Goal: Task Accomplishment & Management: Manage account settings

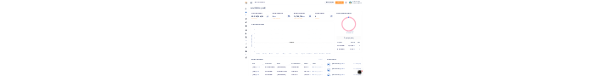
scroll to position [14, 14]
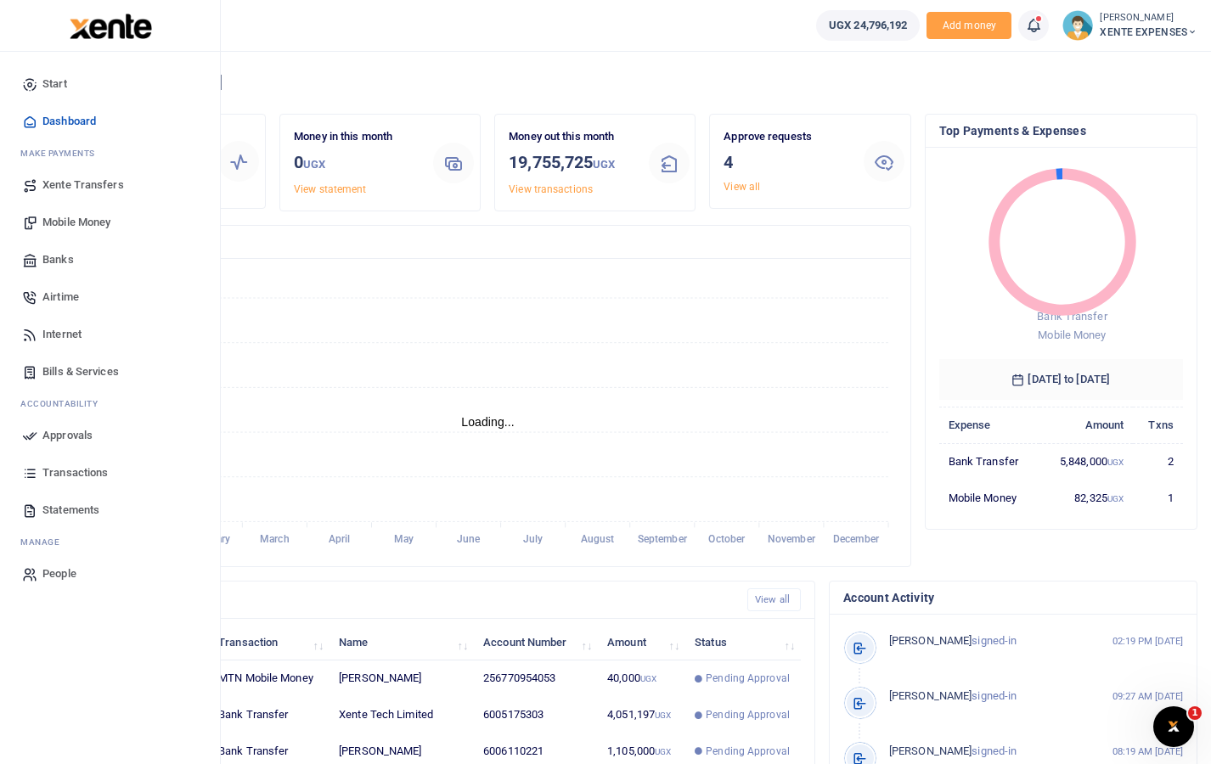
click at [79, 443] on span "Approvals" at bounding box center [67, 435] width 50 height 17
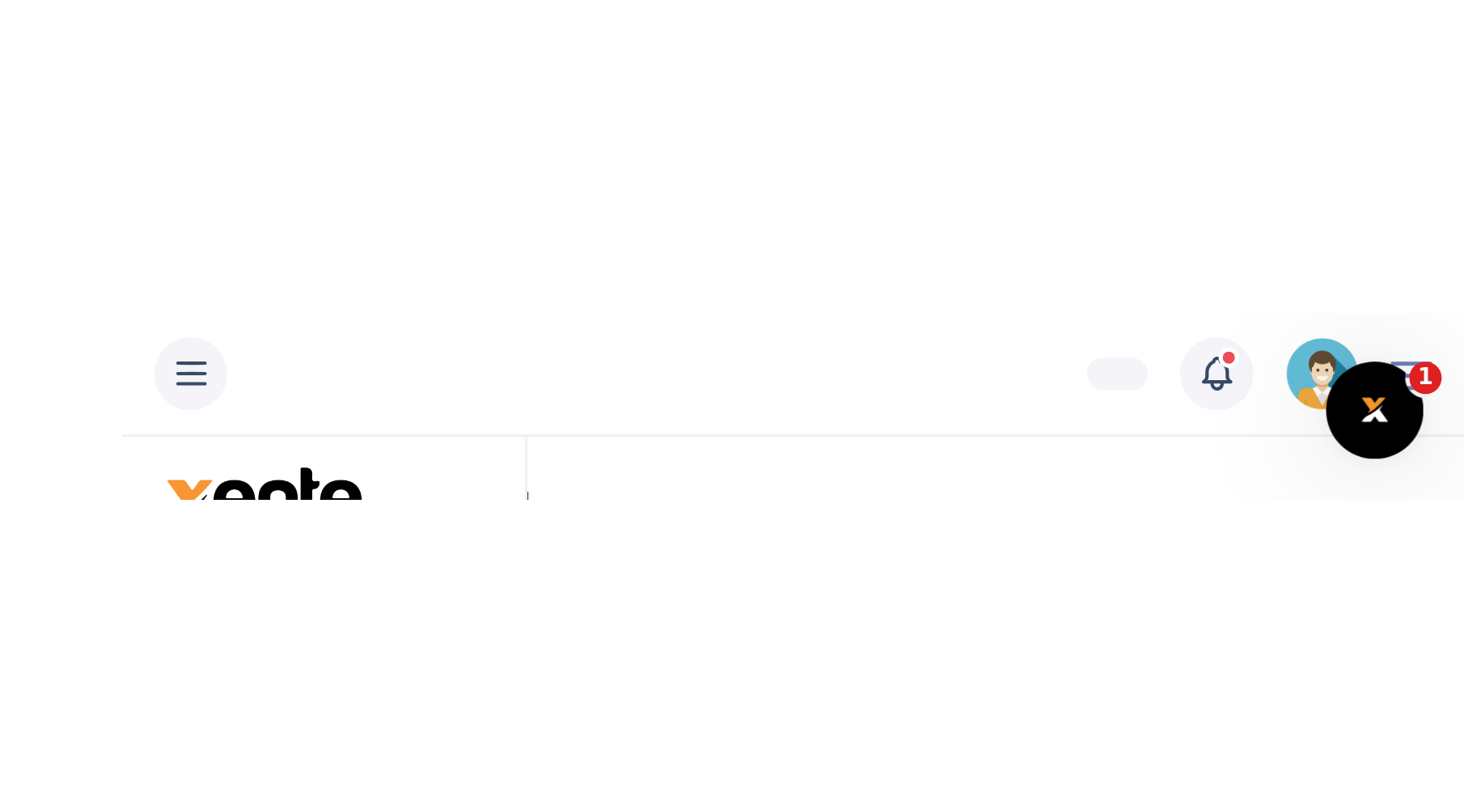
scroll to position [0, 0]
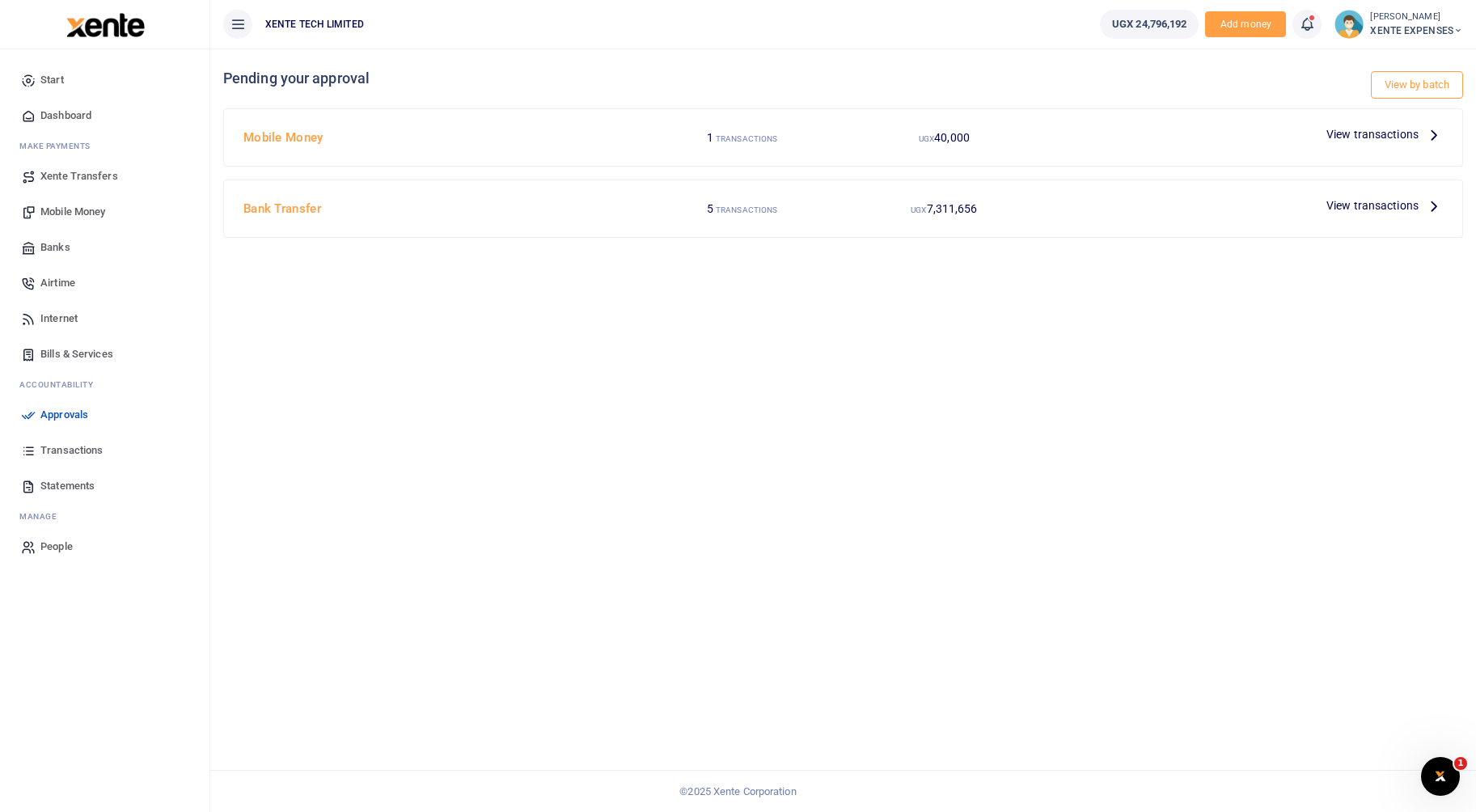
click at [1391, 131] on span "View transactions" at bounding box center [1372, 134] width 92 height 18
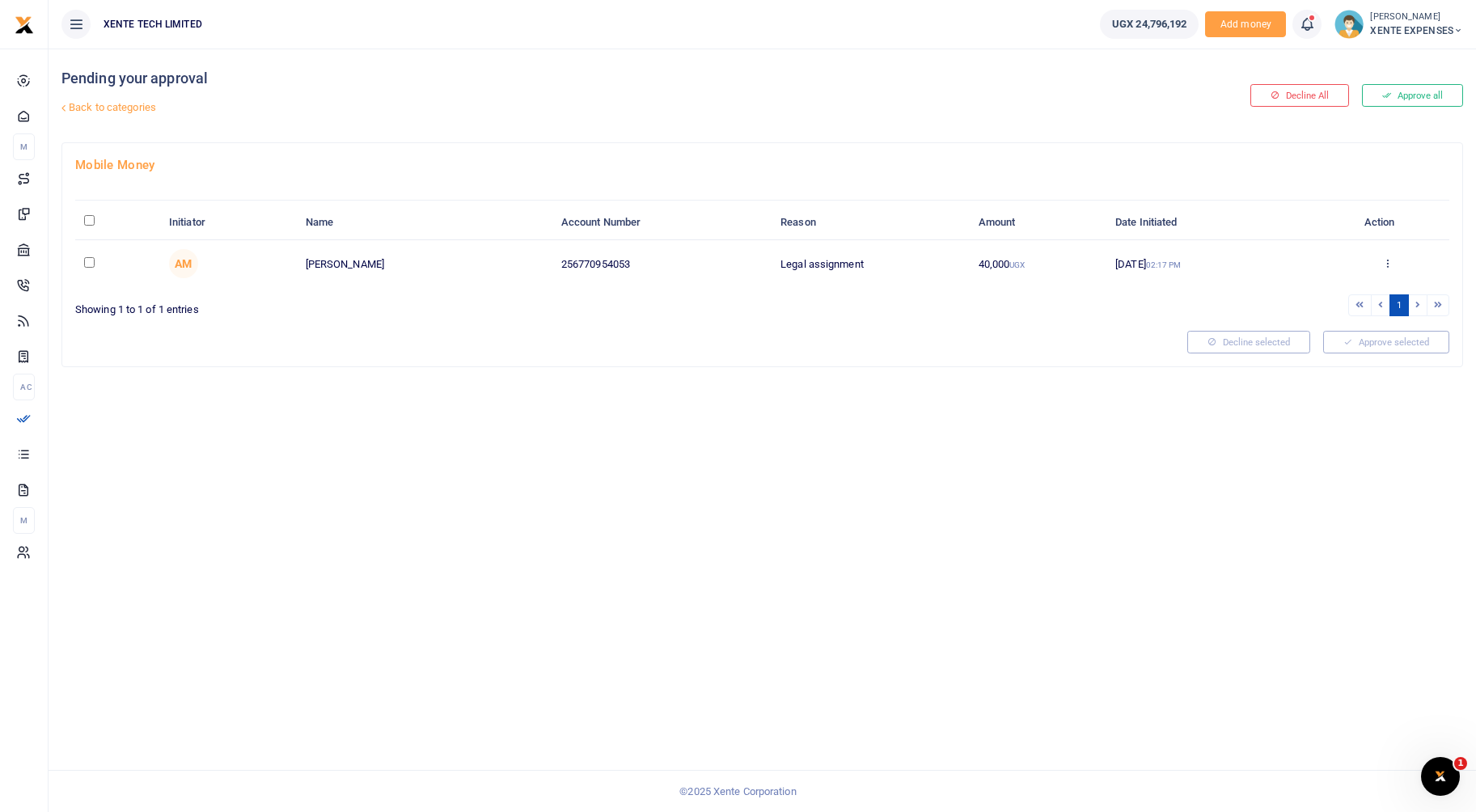
click at [92, 219] on input "\a \a : activate to sort column descending" at bounding box center [89, 220] width 10 height 10
checkbox input "true"
drag, startPoint x: 675, startPoint y: 258, endPoint x: 883, endPoint y: 257, distance: 208.0
click at [883, 257] on td "Legal assignment" at bounding box center [869, 263] width 197 height 47
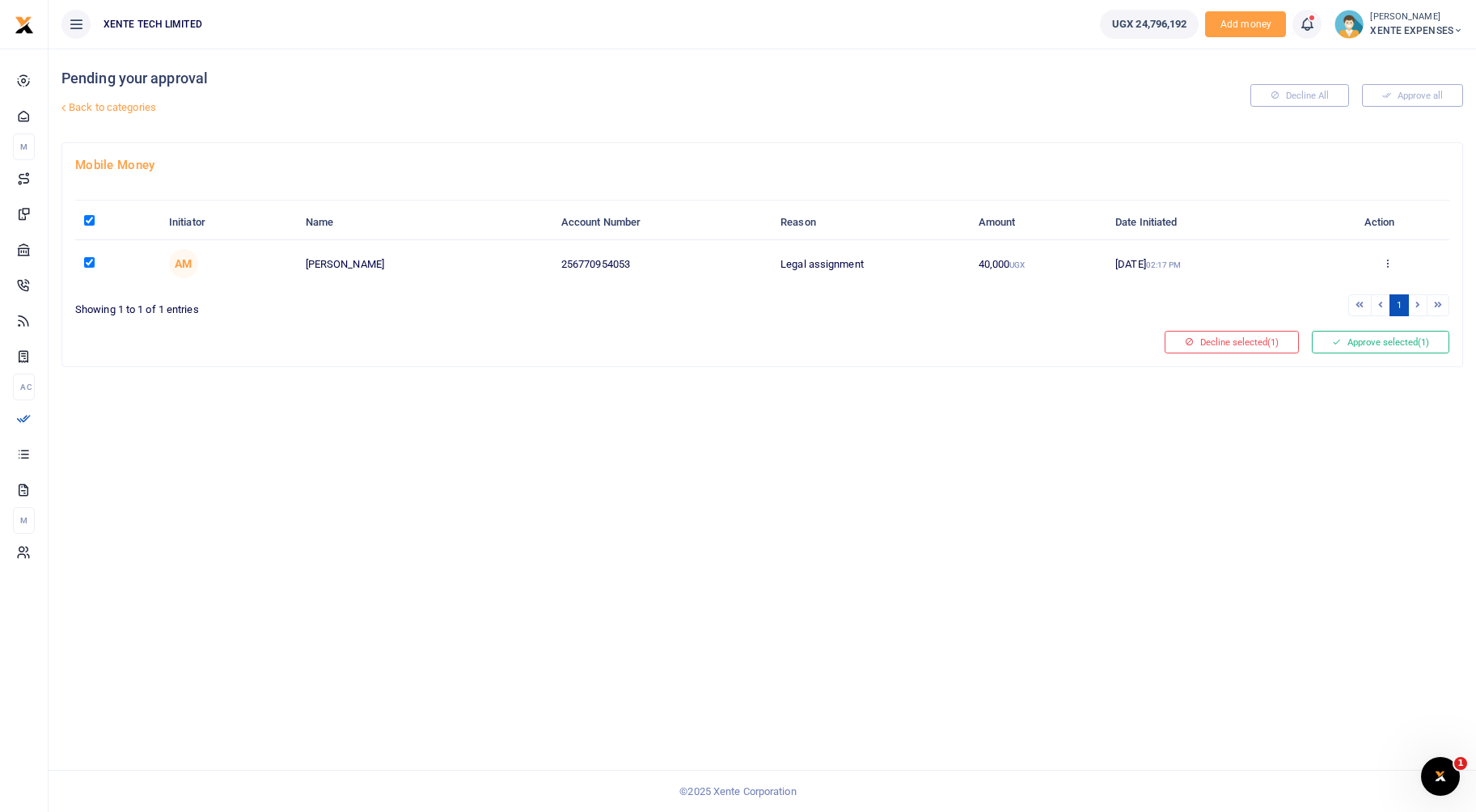
drag, startPoint x: 883, startPoint y: 257, endPoint x: 867, endPoint y: 329, distance: 73.8
click at [855, 347] on div at bounding box center [613, 342] width 1089 height 23
drag, startPoint x: 882, startPoint y: 270, endPoint x: 675, endPoint y: 267, distance: 207.0
click at [675, 267] on tr "AM Mwandha Mutonyi Betty 256770954053 Legal assignment 40,000 UGX 02 Oct 2025 0…" at bounding box center [762, 263] width 1374 height 47
drag, startPoint x: 675, startPoint y: 267, endPoint x: 718, endPoint y: 394, distance: 134.1
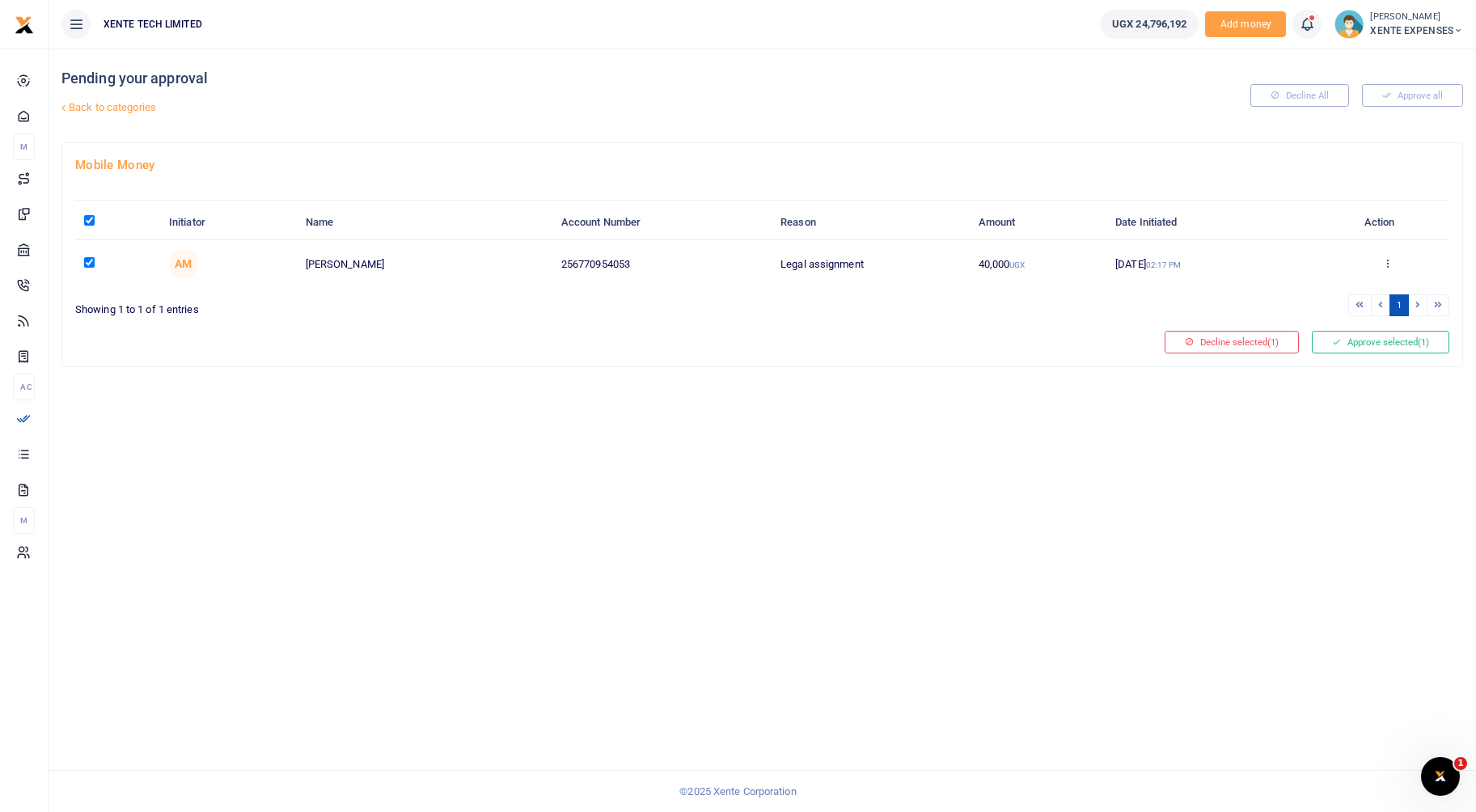
click at [718, 394] on div "Pending your approval Back to categories Decline All Approve all Mobile Money I…" at bounding box center [762, 430] width 1427 height 763
drag, startPoint x: 869, startPoint y: 266, endPoint x: 690, endPoint y: 266, distance: 179.0
click at [690, 266] on tr "AM Mwandha Mutonyi Betty 256770954053 Legal assignment 40,000 UGX 02 Oct 2025 0…" at bounding box center [762, 263] width 1374 height 47
drag, startPoint x: 690, startPoint y: 266, endPoint x: 717, endPoint y: 434, distance: 170.2
click at [717, 434] on div "Pending your approval Back to categories Decline All Approve all Mobile Money I…" at bounding box center [762, 430] width 1427 height 763
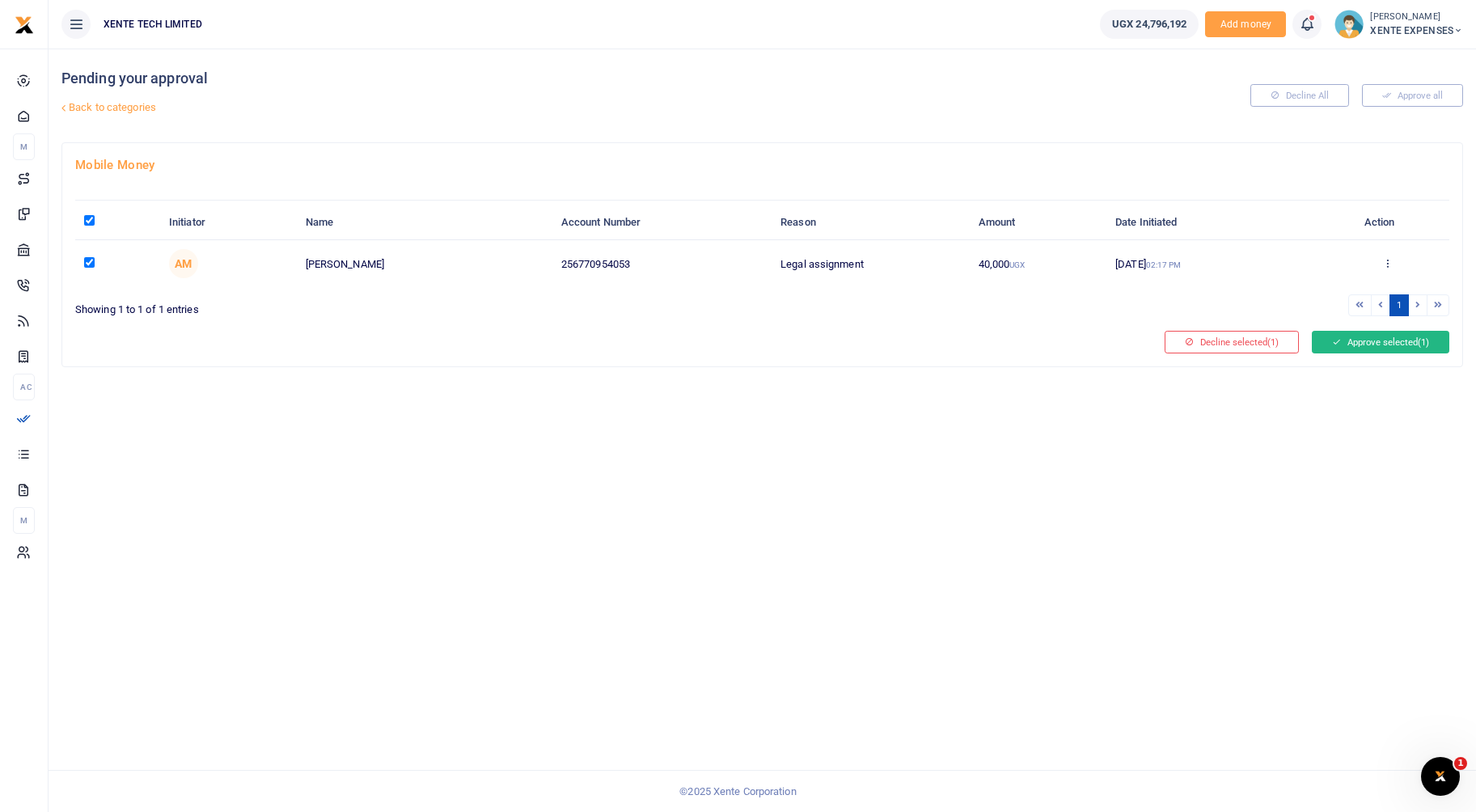
click at [1340, 346] on button "Approve selected (1)" at bounding box center [1380, 342] width 137 height 23
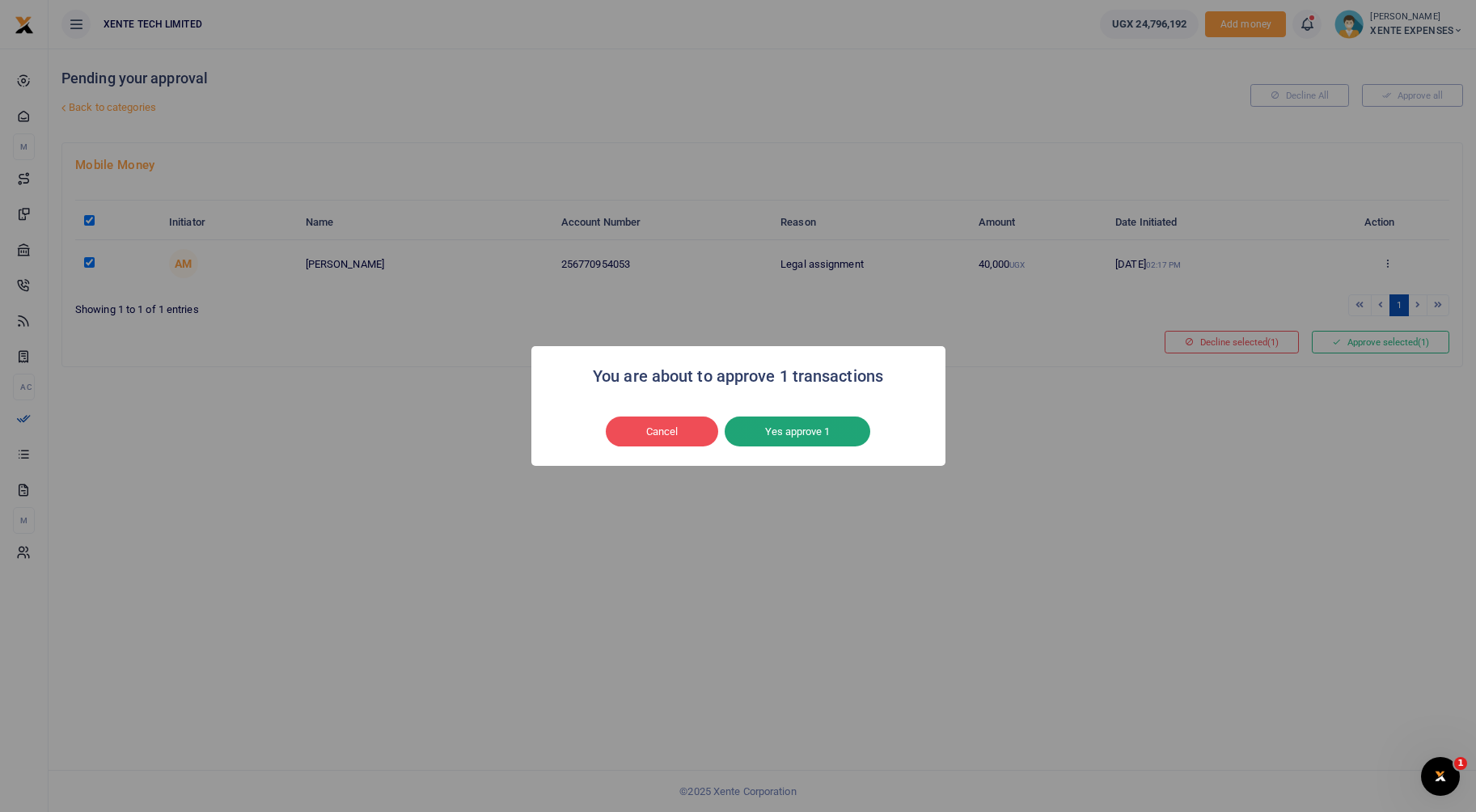
click at [775, 426] on button "Yes approve 1" at bounding box center [797, 431] width 146 height 30
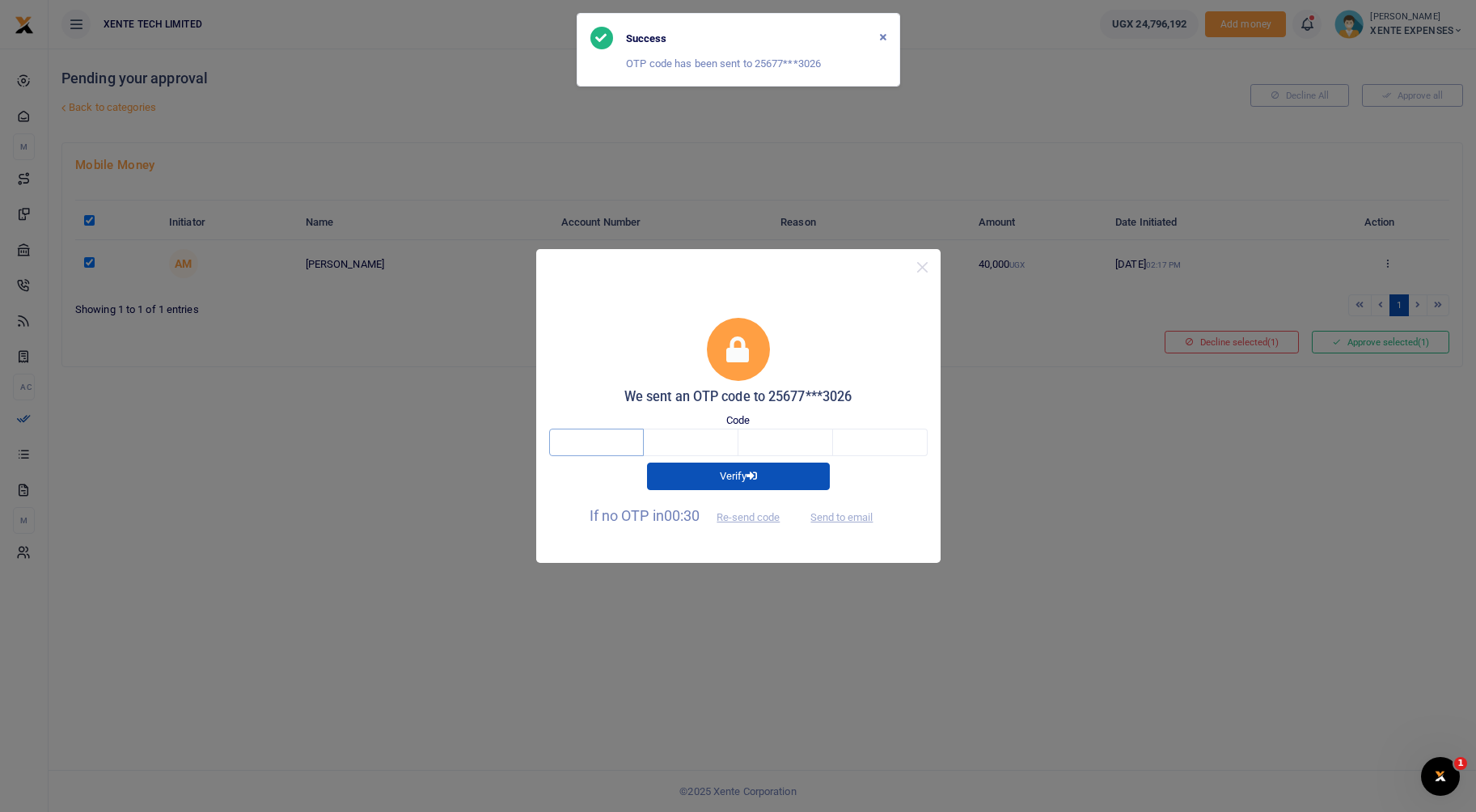
click at [626, 443] on input "text" at bounding box center [596, 442] width 94 height 28
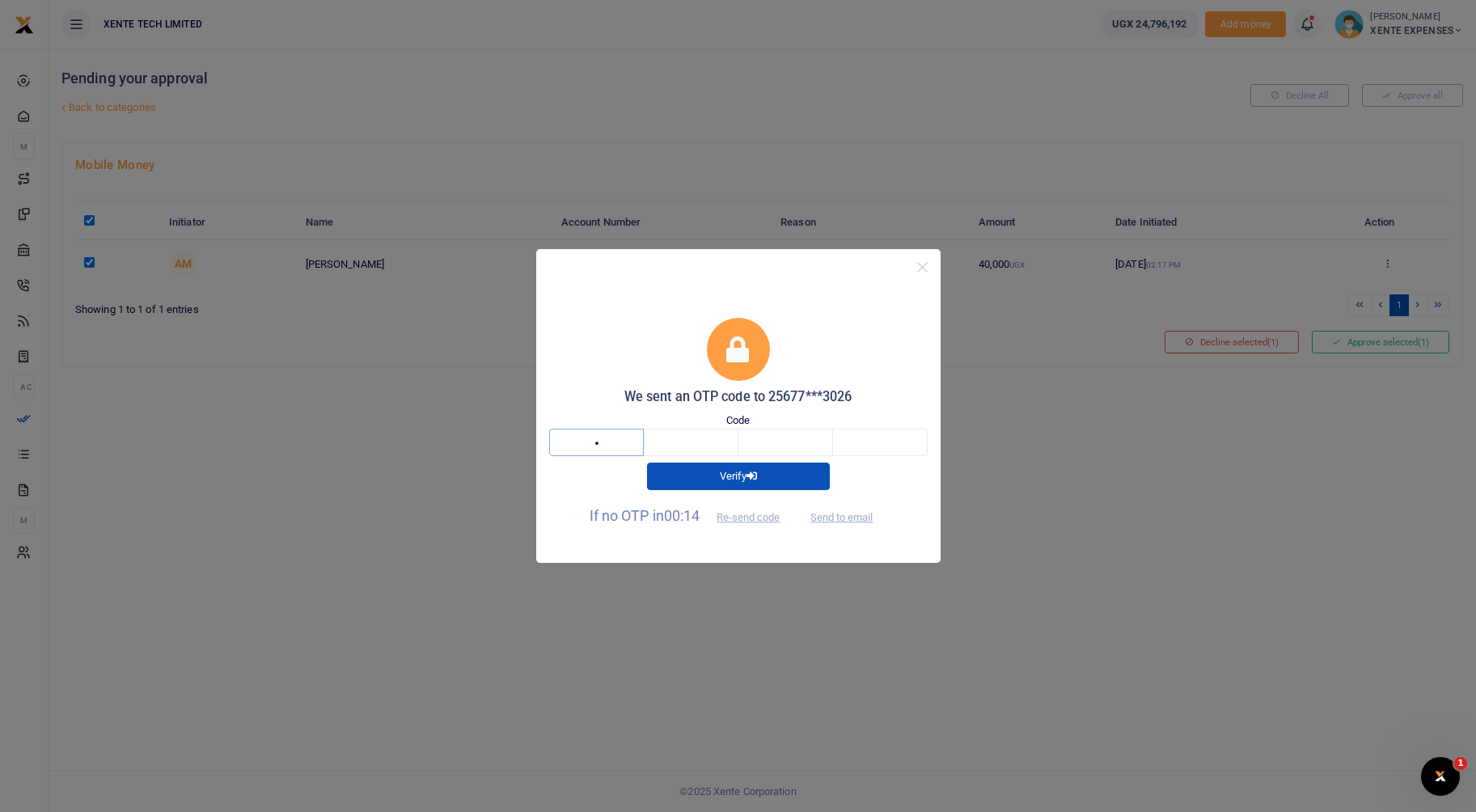
type input "3"
type input "1"
type input "2"
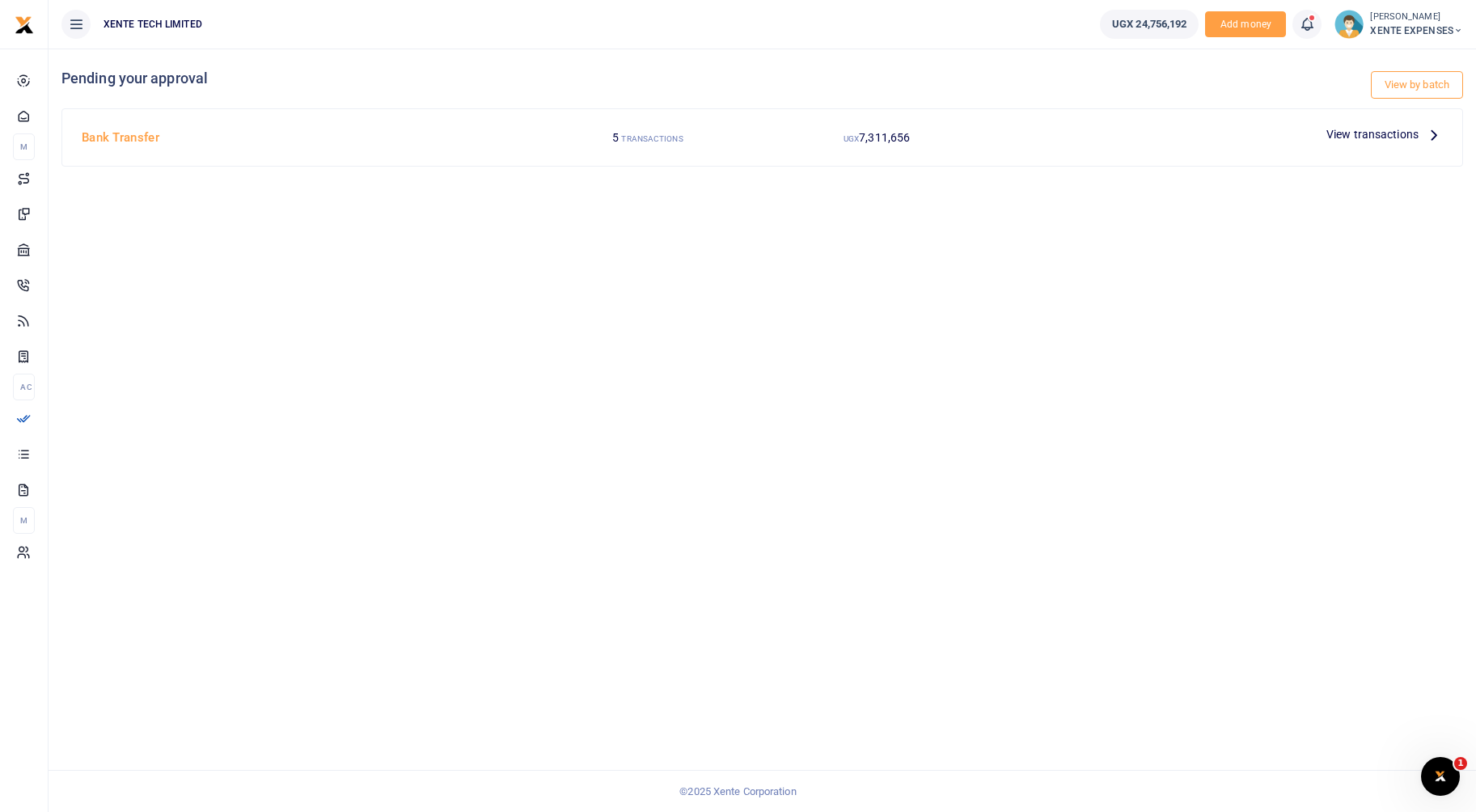
click at [1376, 130] on span "View transactions" at bounding box center [1372, 134] width 92 height 18
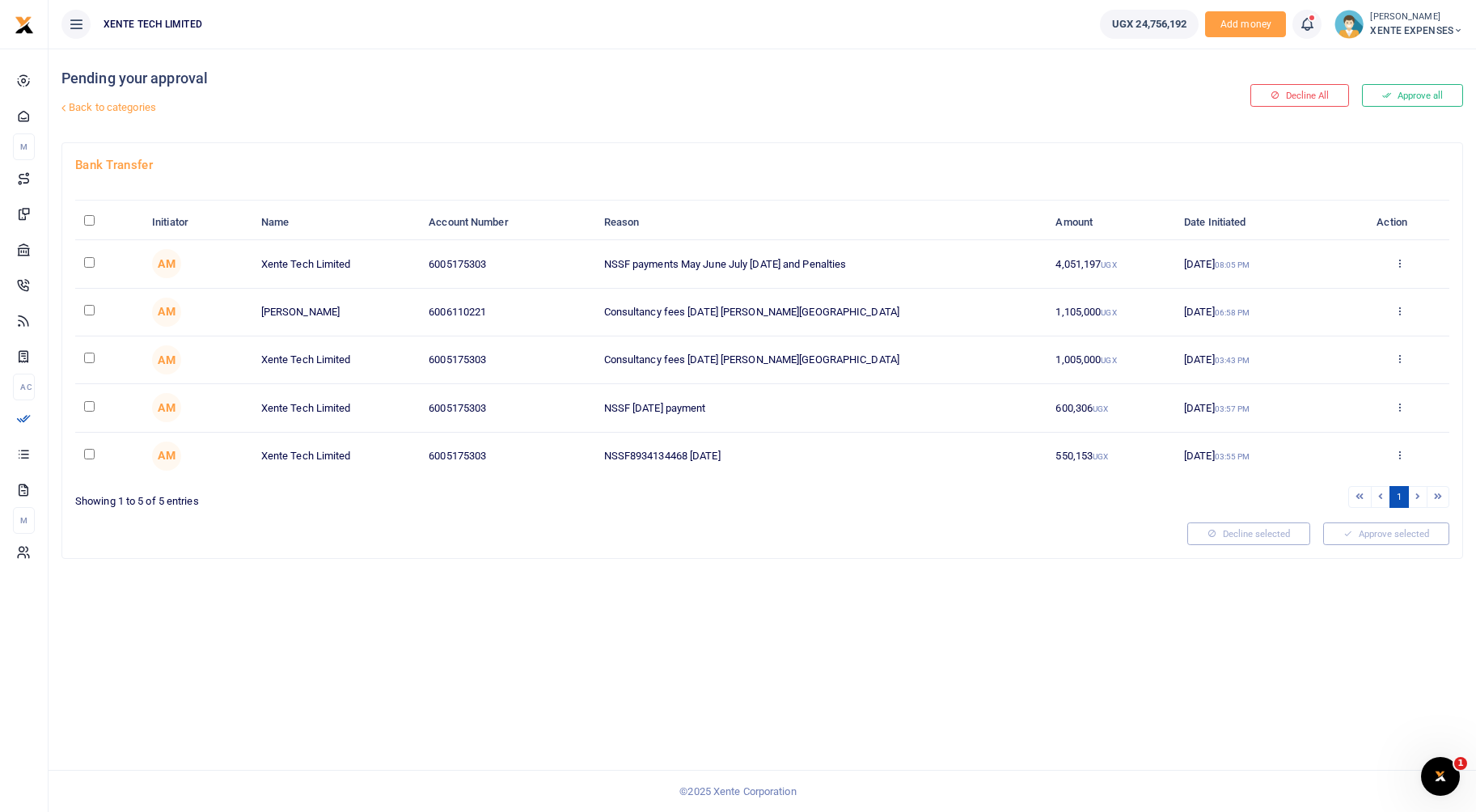
click at [91, 310] on input "checkbox" at bounding box center [89, 309] width 10 height 10
checkbox input "true"
click at [92, 358] on input "checkbox" at bounding box center [89, 357] width 10 height 10
checkbox input "true"
click at [91, 405] on input "checkbox" at bounding box center [89, 406] width 10 height 10
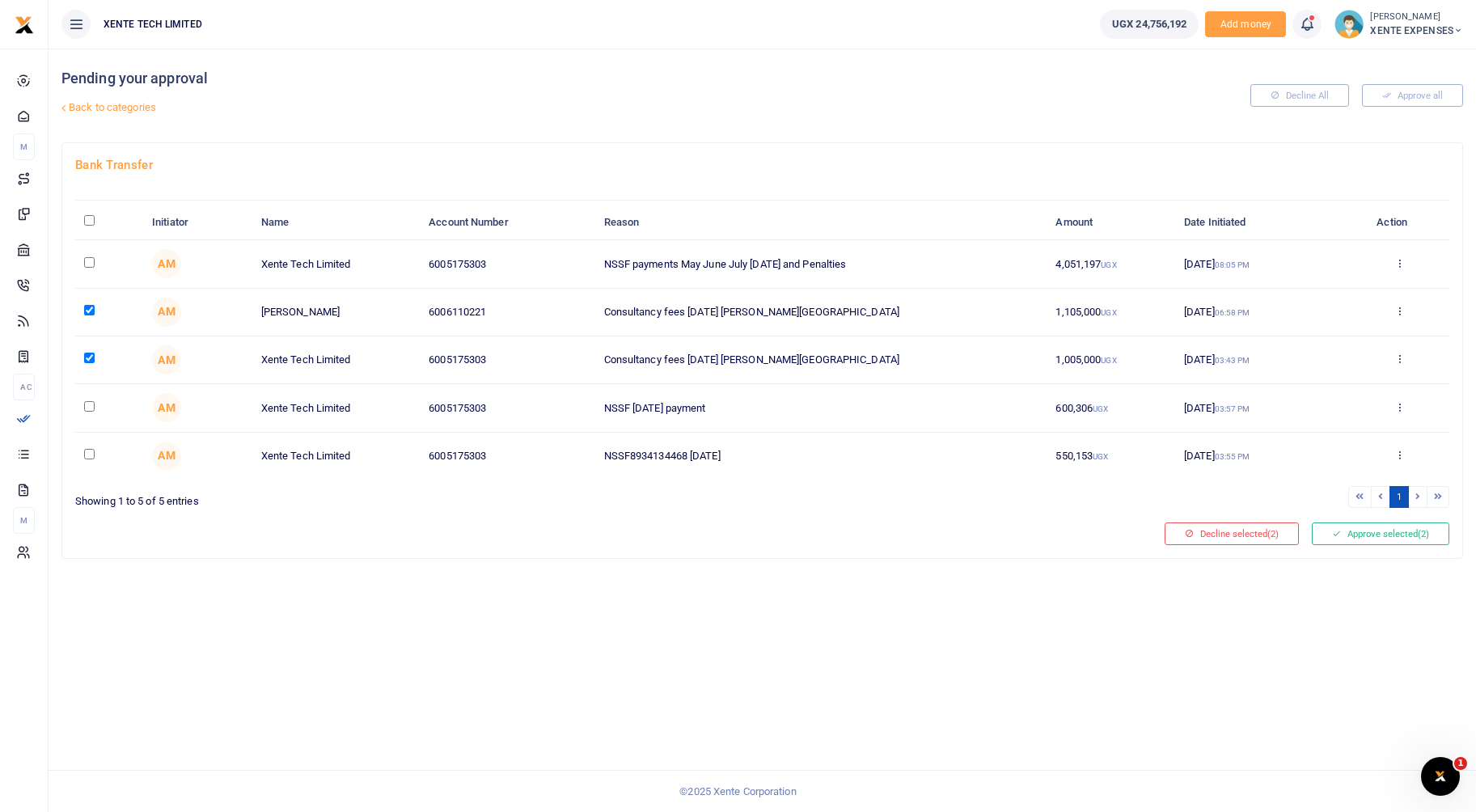
checkbox input "true"
click at [92, 451] on input "checkbox" at bounding box center [89, 453] width 10 height 10
checkbox input "true"
click at [1220, 533] on button "Decline selected (4)" at bounding box center [1231, 534] width 134 height 23
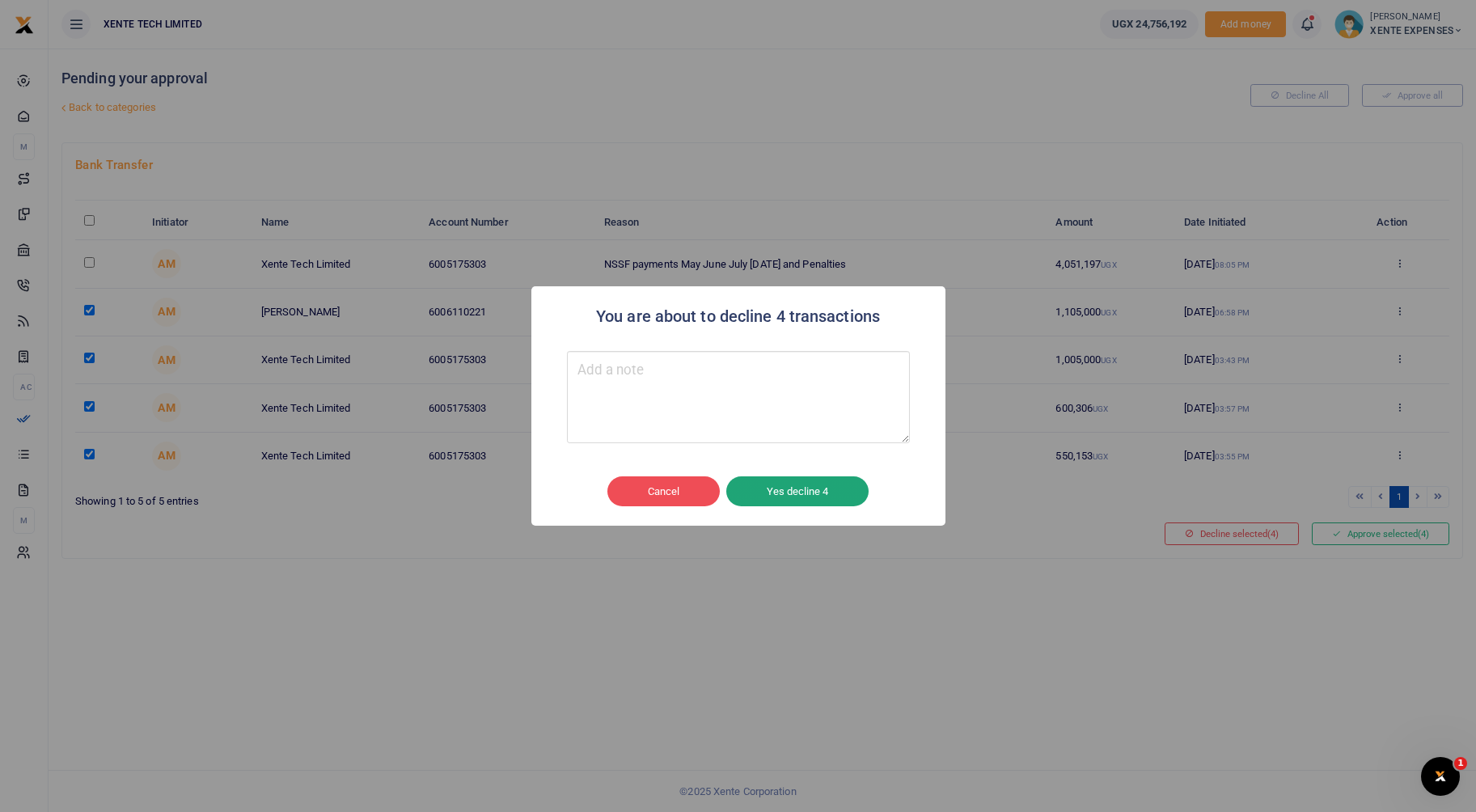
click at [842, 490] on button "Yes decline 4" at bounding box center [797, 491] width 142 height 30
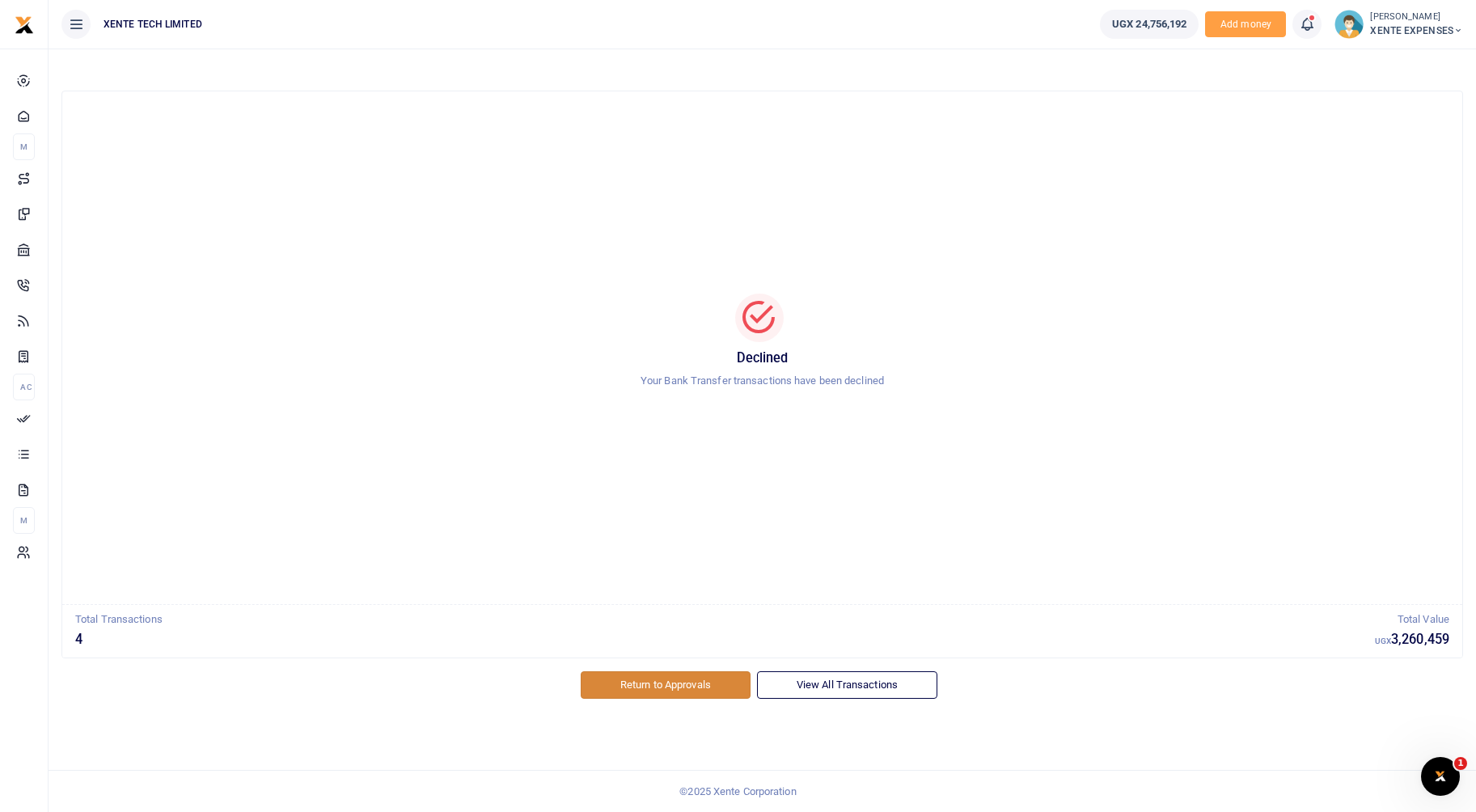
click at [661, 689] on link "Return to Approvals" at bounding box center [666, 684] width 170 height 28
click at [635, 687] on link "Return to Approvals" at bounding box center [666, 684] width 170 height 28
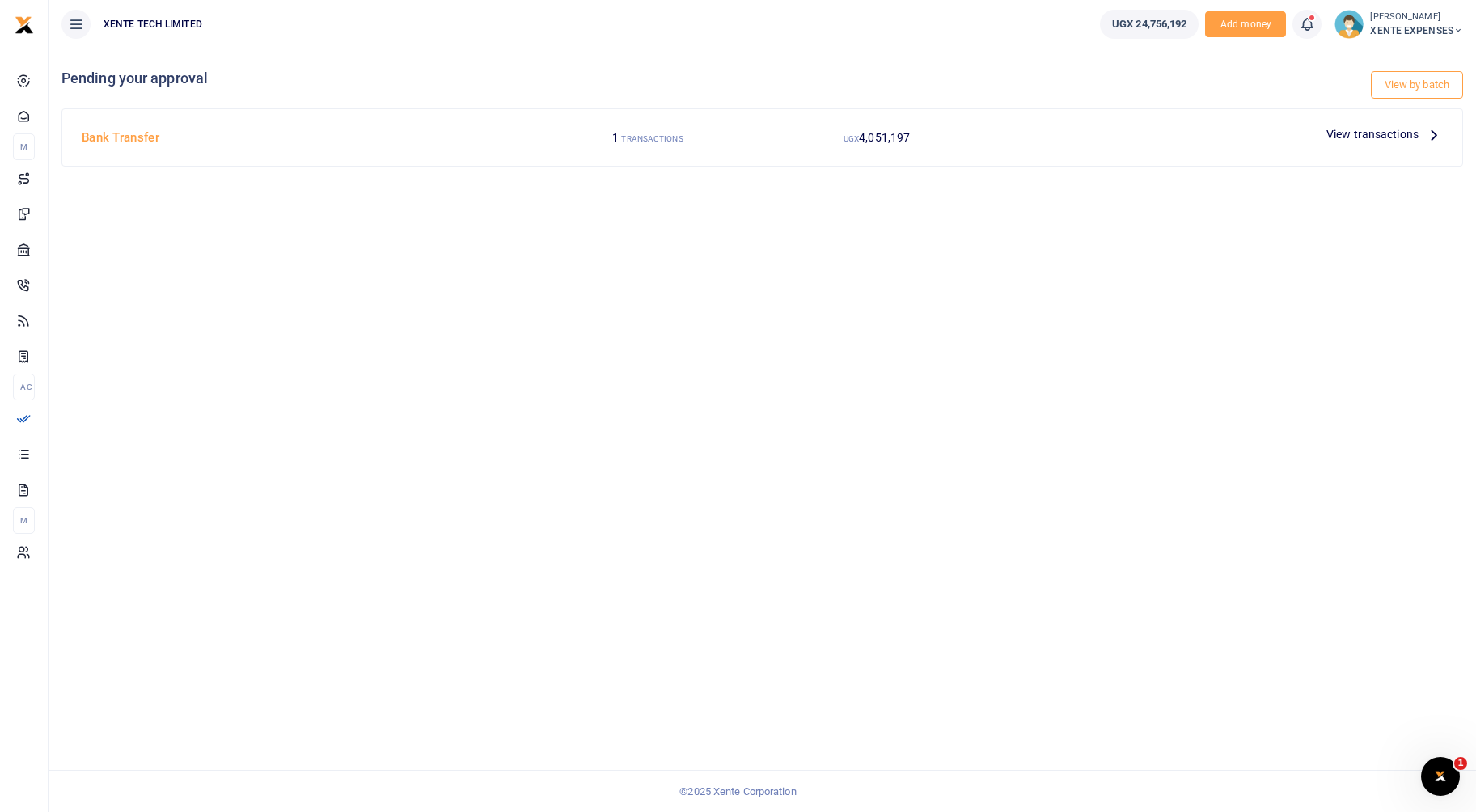
click at [1386, 130] on span "View transactions" at bounding box center [1372, 134] width 92 height 18
